Goal: Information Seeking & Learning: Learn about a topic

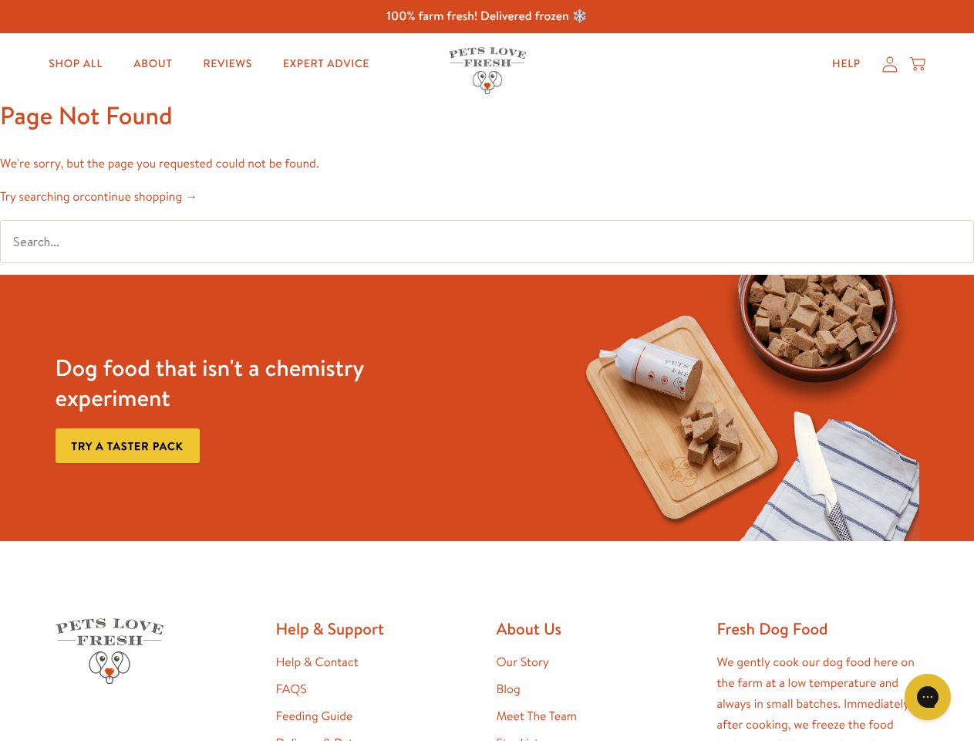
click at [487, 370] on div "Dog food that isn't a chemistry experiment Try a taster pack" at bounding box center [487, 408] width 876 height 266
click at [928, 697] on icon "Gorgias live chat" at bounding box center [927, 696] width 15 height 15
